Goal: Transaction & Acquisition: Book appointment/travel/reservation

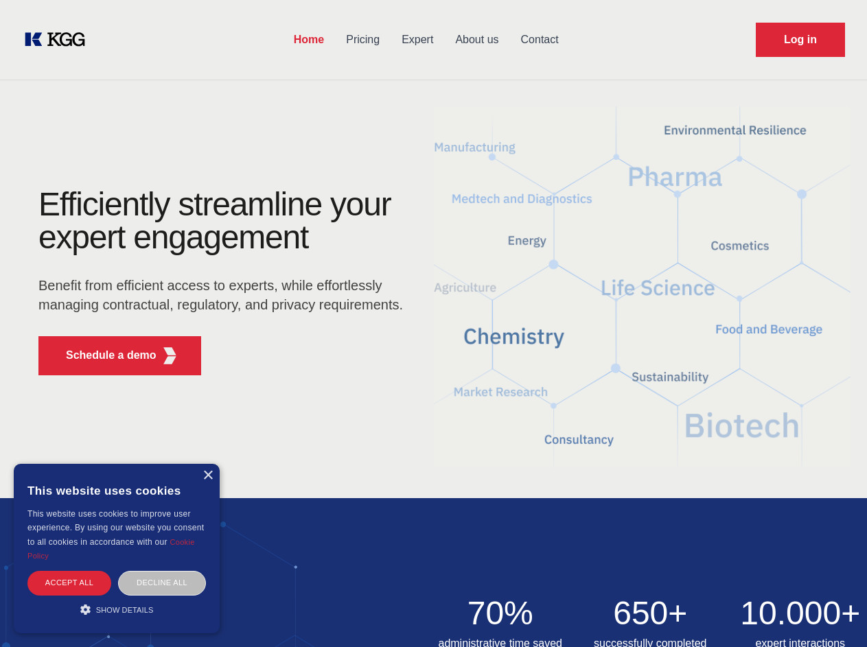
click at [433, 323] on div "Efficiently streamline your expert engagement Benefit from efficient access to …" at bounding box center [224, 287] width 417 height 198
click at [103, 356] on p "Schedule a demo" at bounding box center [111, 355] width 91 height 16
click at [207, 476] on div "× This website uses cookies This website uses cookies to improve user experienc…" at bounding box center [117, 549] width 206 height 170
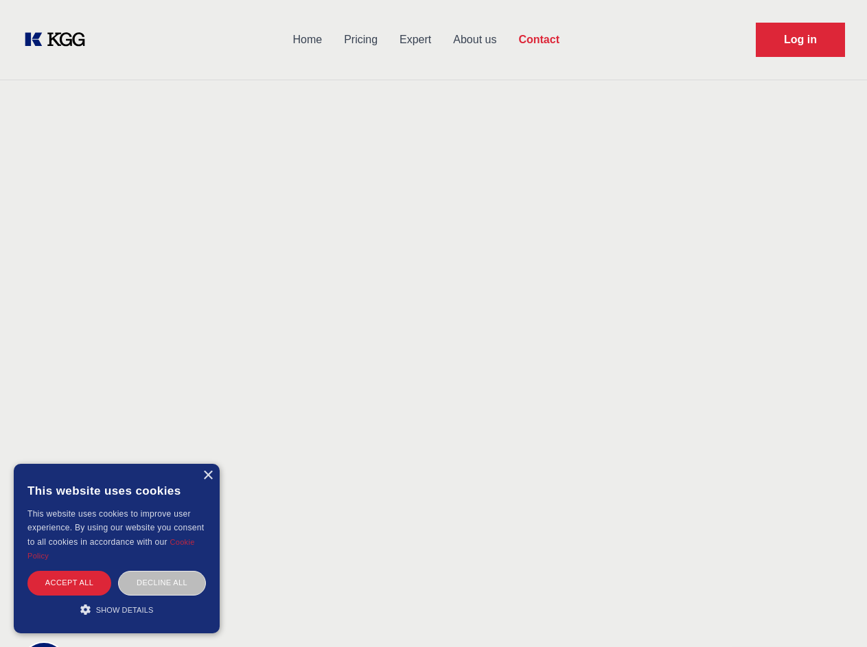
click at [69, 583] on div "Accept all" at bounding box center [69, 583] width 84 height 24
click at [162, 583] on div "Contact Information We would love to hear from you. Postal address [PERSON_NAME…" at bounding box center [191, 415] width 307 height 417
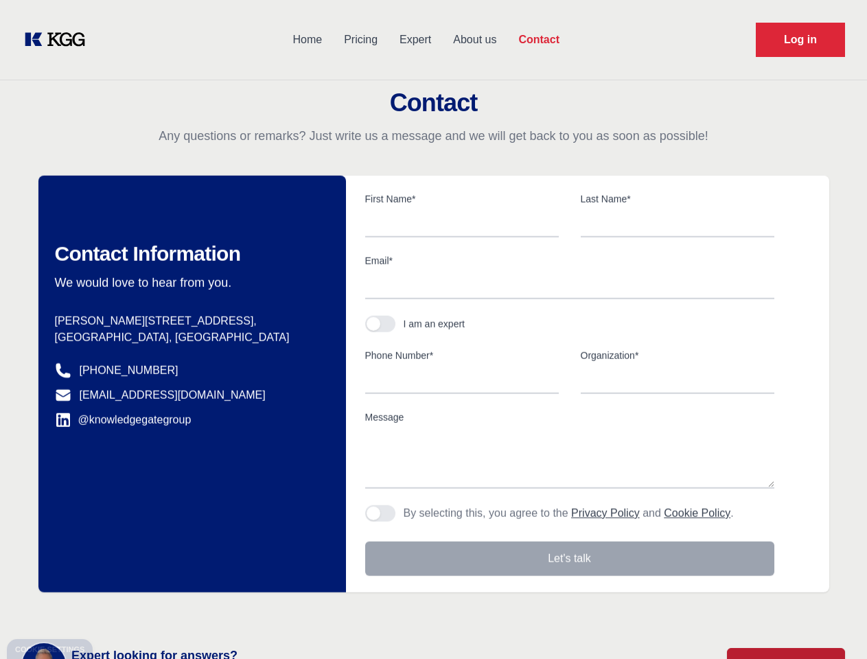
click at [117, 609] on main "Contact Any questions or remarks? Just write us a message and we will get back …" at bounding box center [433, 357] width 867 height 714
